Goal: Obtain resource: Download file/media

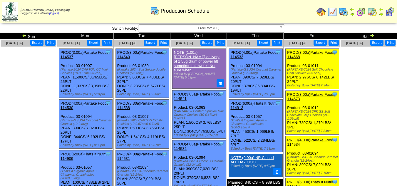
click at [232, 27] on span "FreeFrom (FF)" at bounding box center [209, 28] width 136 height 7
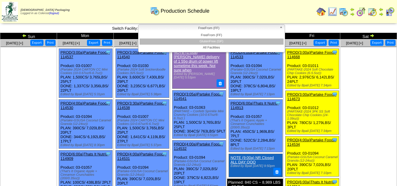
click at [215, 40] on li "GlutenFree (GF)" at bounding box center [212, 42] width 144 height 6
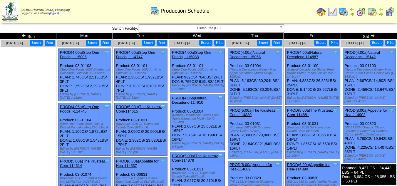
click at [91, 42] on button "Export" at bounding box center [92, 43] width 13 height 6
click at [148, 44] on button "Export" at bounding box center [148, 43] width 13 height 6
click at [208, 42] on button "Export" at bounding box center [205, 43] width 13 height 6
click at [265, 45] on button "Export" at bounding box center [263, 43] width 13 height 6
click at [213, 26] on span "GlutenFree (GF)" at bounding box center [209, 28] width 136 height 7
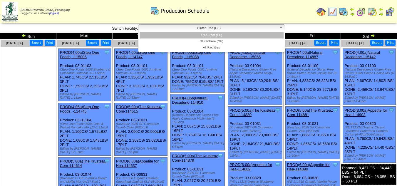
click at [213, 35] on li "FreeFrom (FF)" at bounding box center [212, 35] width 144 height 6
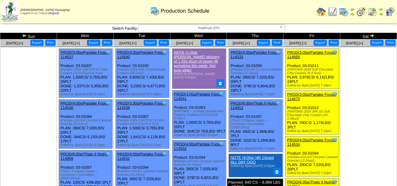
click at [93, 42] on button "Export" at bounding box center [93, 43] width 13 height 6
click at [151, 44] on button "Export" at bounding box center [150, 43] width 13 height 6
click at [206, 42] on button "Export" at bounding box center [206, 43] width 13 height 6
click at [262, 43] on button "Export" at bounding box center [263, 43] width 13 height 6
